Goal: Obtain resource: Download file/media

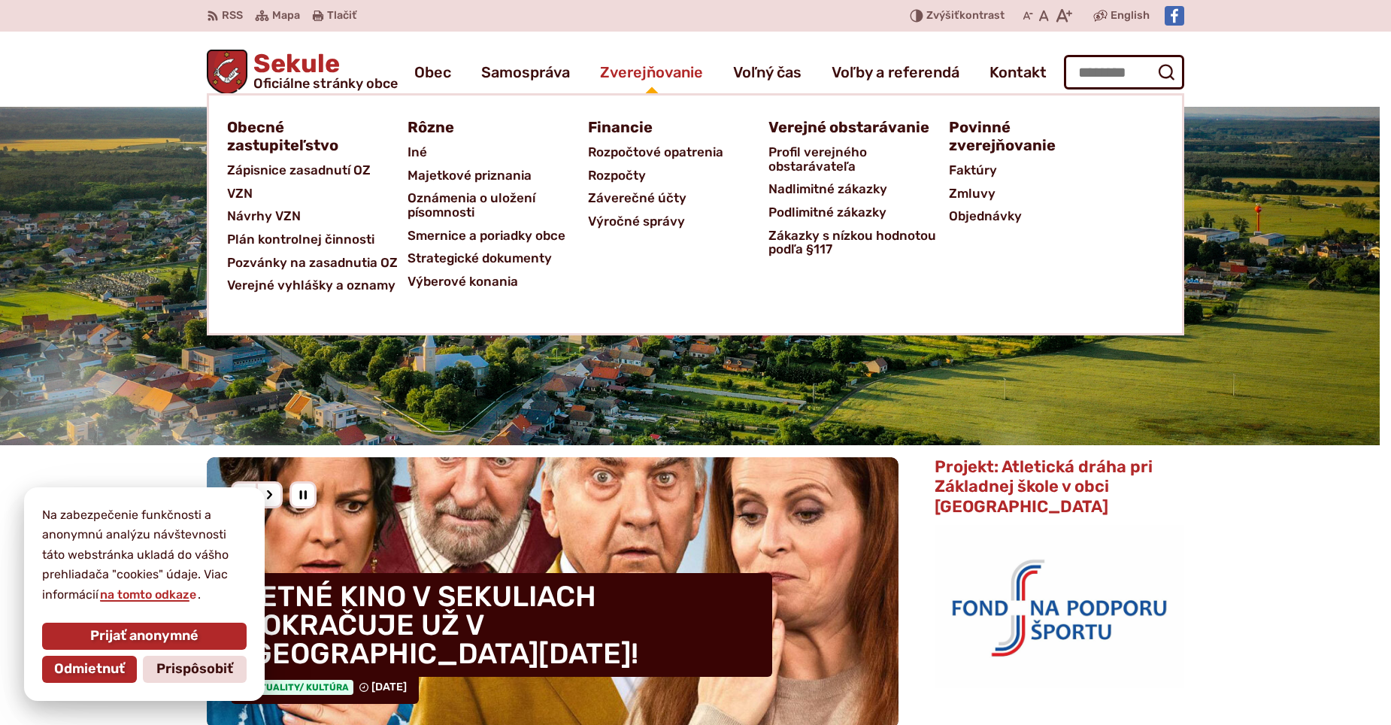
drag, startPoint x: 0, startPoint y: 0, endPoint x: 649, endPoint y: 67, distance: 652.4
click at [649, 67] on span "Zverejňovanie" at bounding box center [651, 72] width 103 height 42
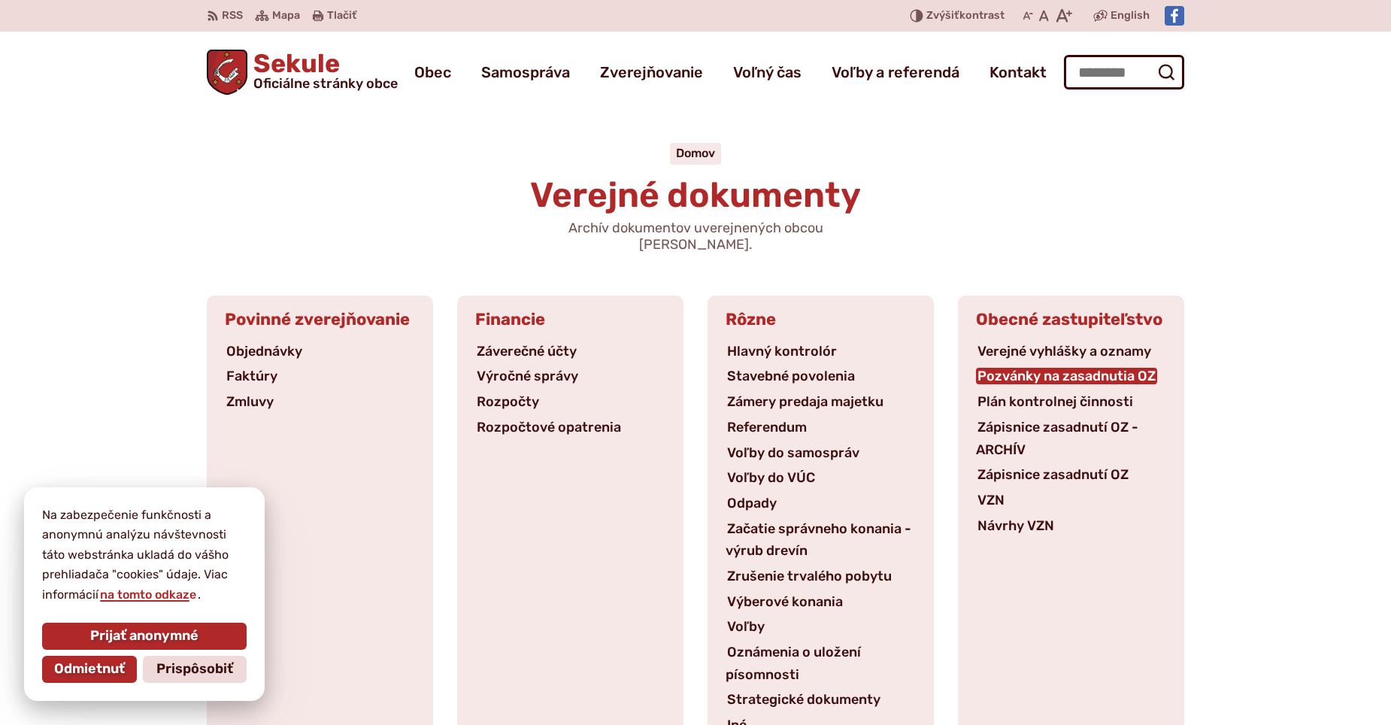
click at [1059, 368] on link "Pozvánky na zasadnutia OZ" at bounding box center [1066, 376] width 181 height 17
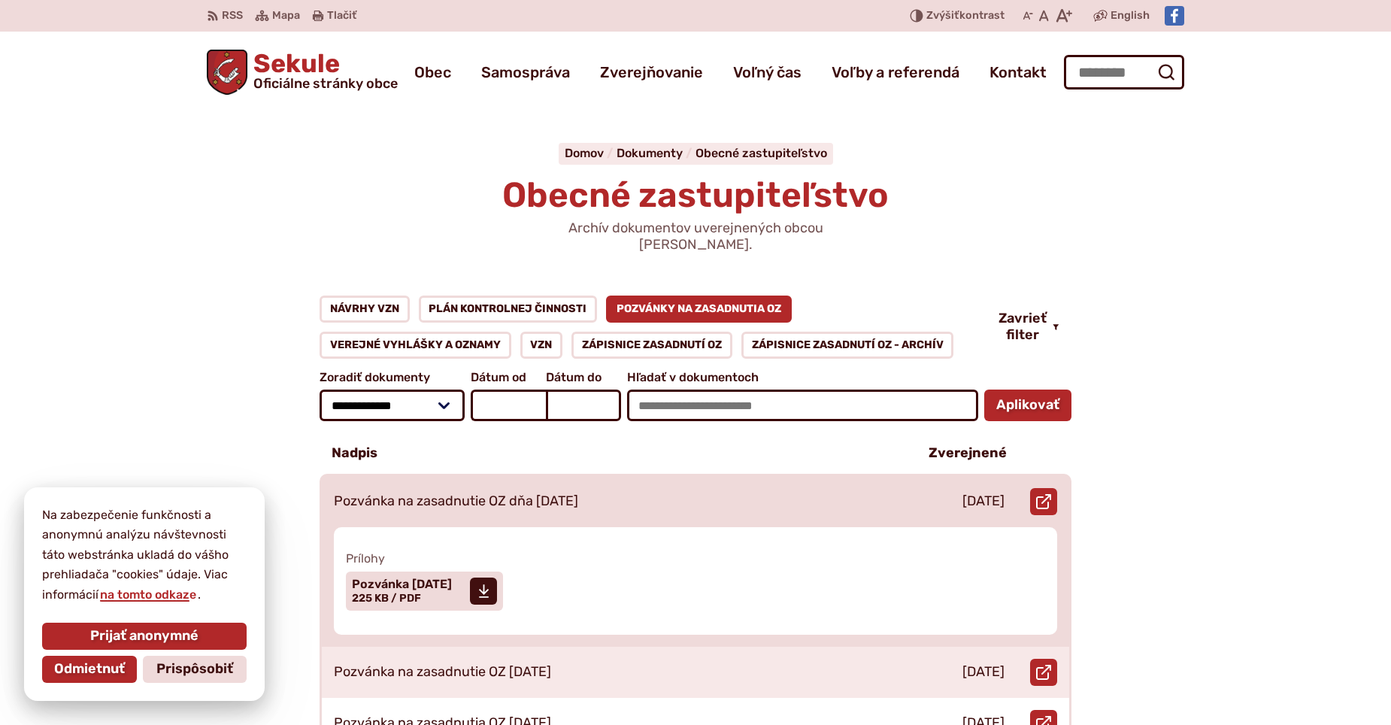
click at [454, 493] on p "Pozvánka na zasadnutie OZ dňa [DATE]" at bounding box center [456, 501] width 244 height 17
click at [426, 572] on span "Pozvánka [DATE] Veľkosť a typ súboru 225 KB / PDF" at bounding box center [402, 591] width 100 height 38
